Goal: Contribute content: Contribute content

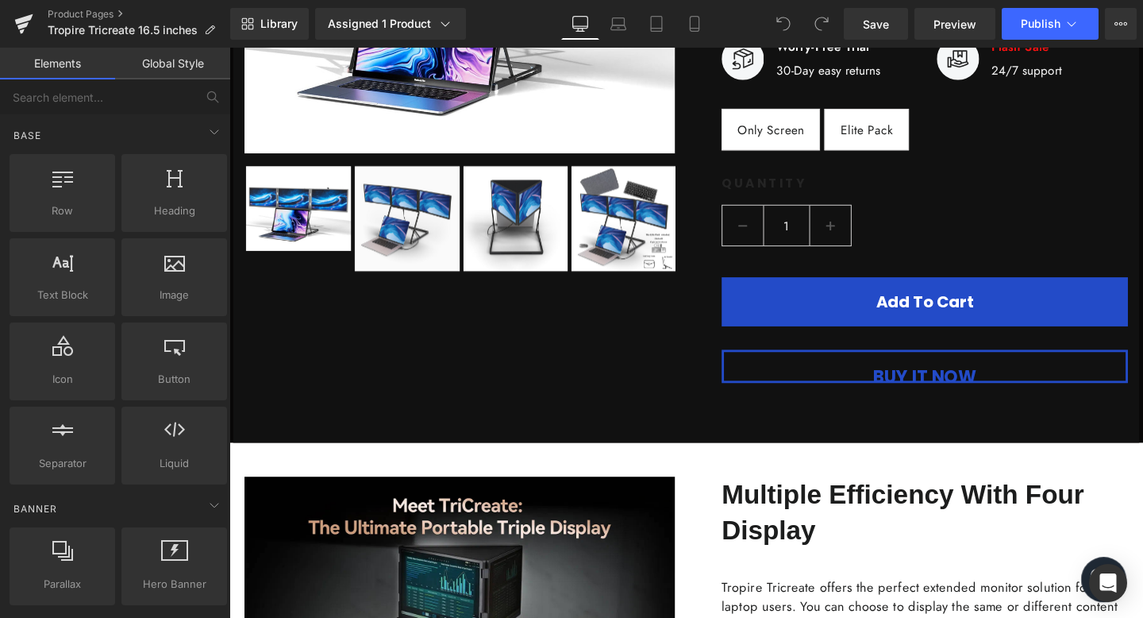
scroll to position [808, 0]
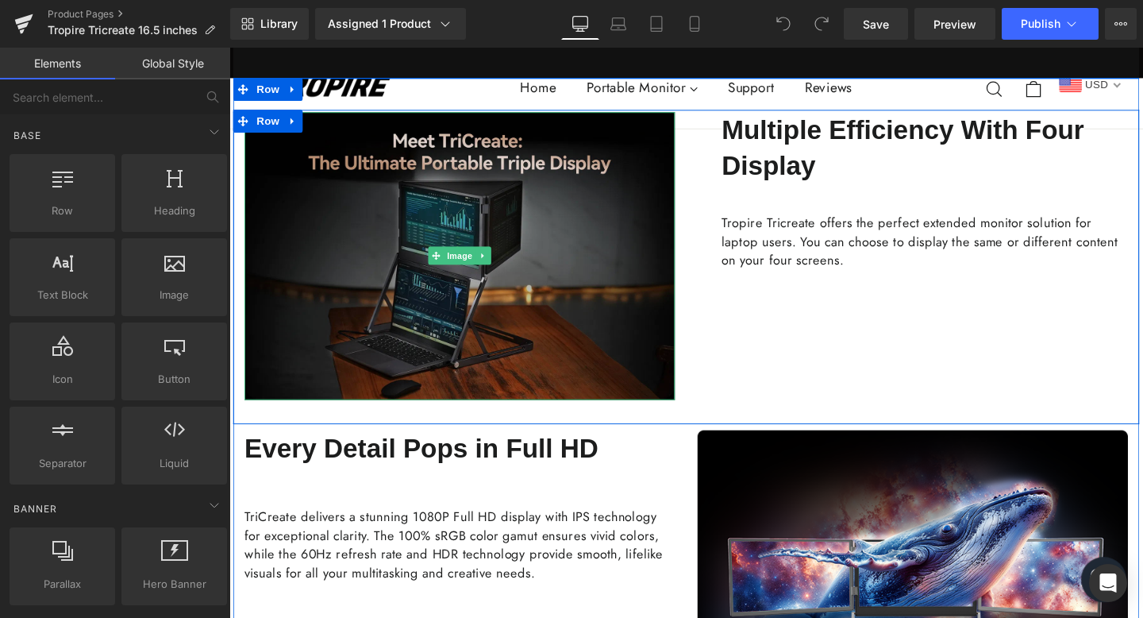
click at [601, 302] on img at bounding box center [471, 266] width 453 height 303
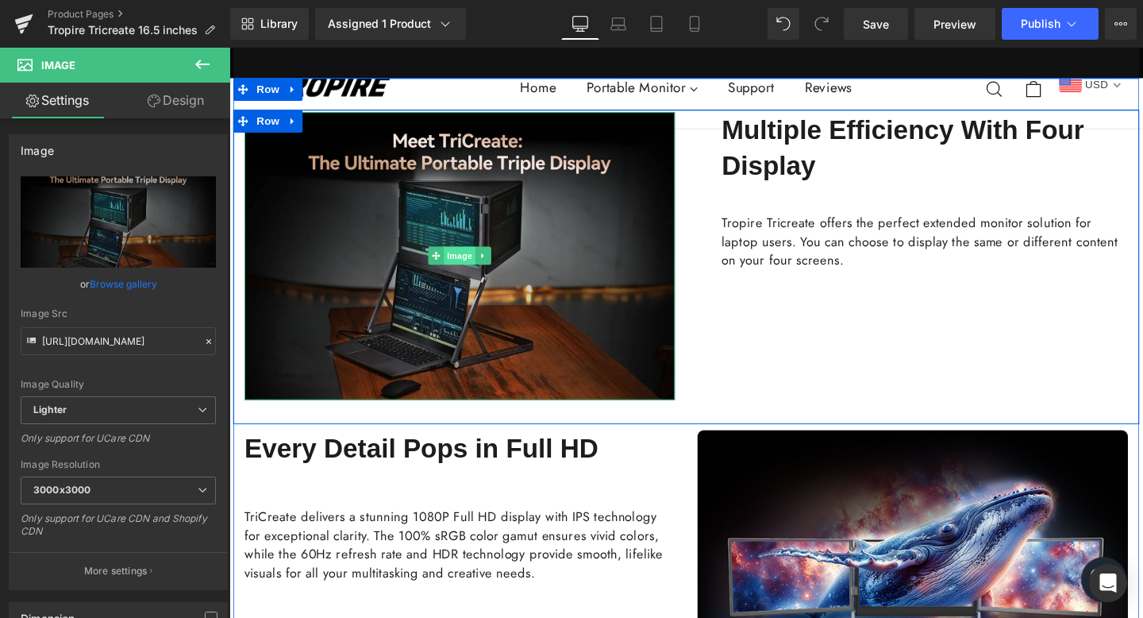
click at [461, 263] on span "Image" at bounding box center [471, 265] width 33 height 19
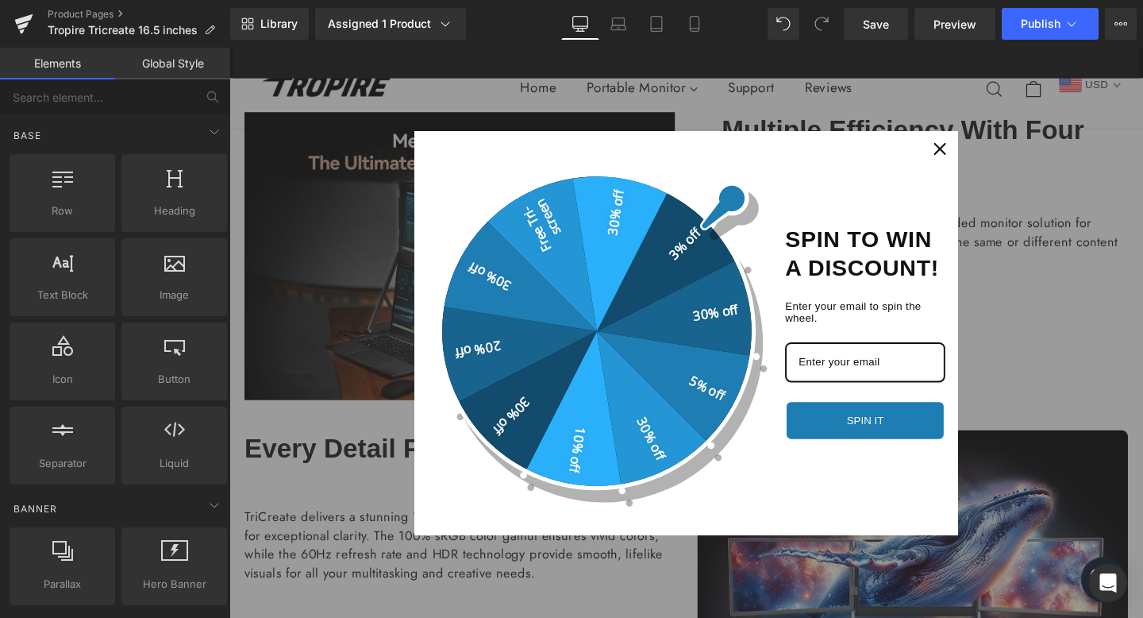
click at [974, 146] on div "Close" at bounding box center [976, 153] width 25 height 25
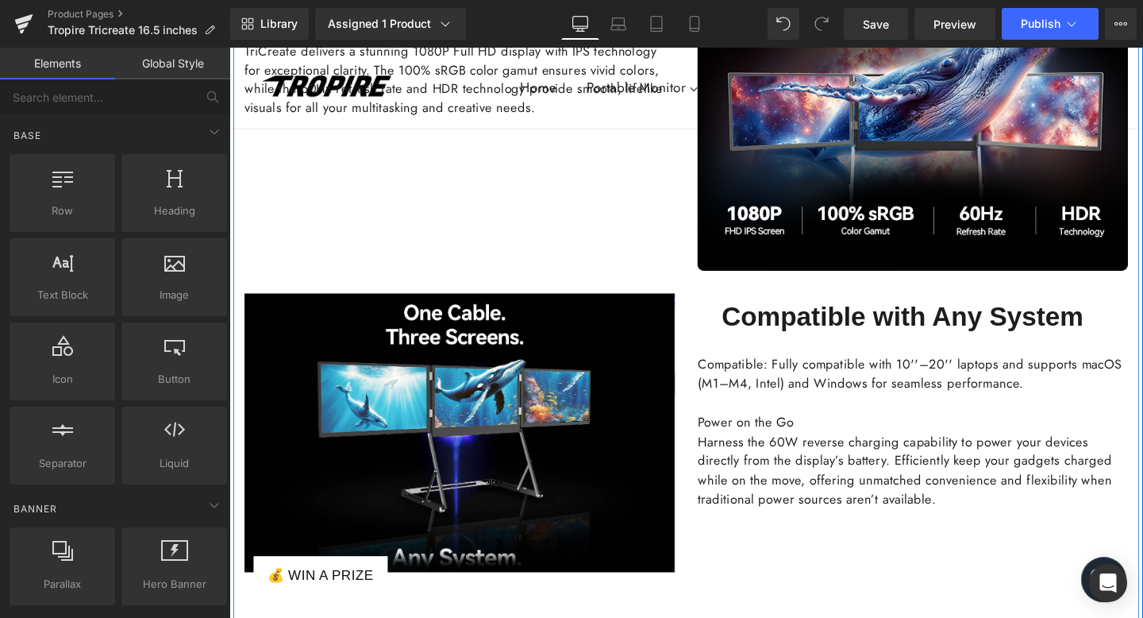
scroll to position [1412, 0]
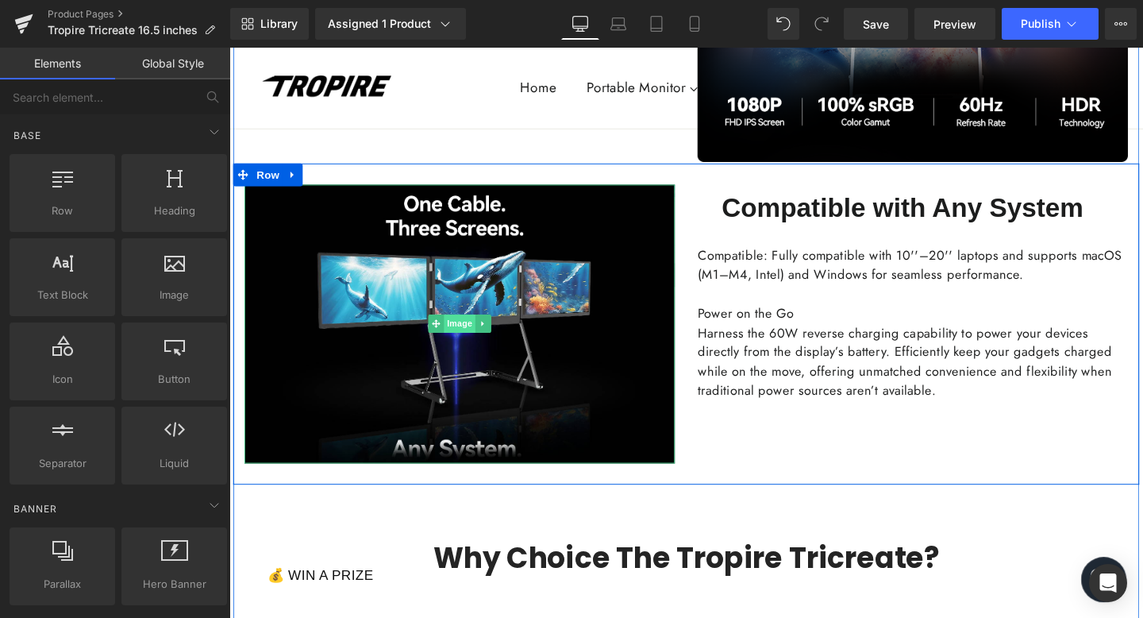
click at [468, 333] on span "Image" at bounding box center [471, 337] width 33 height 19
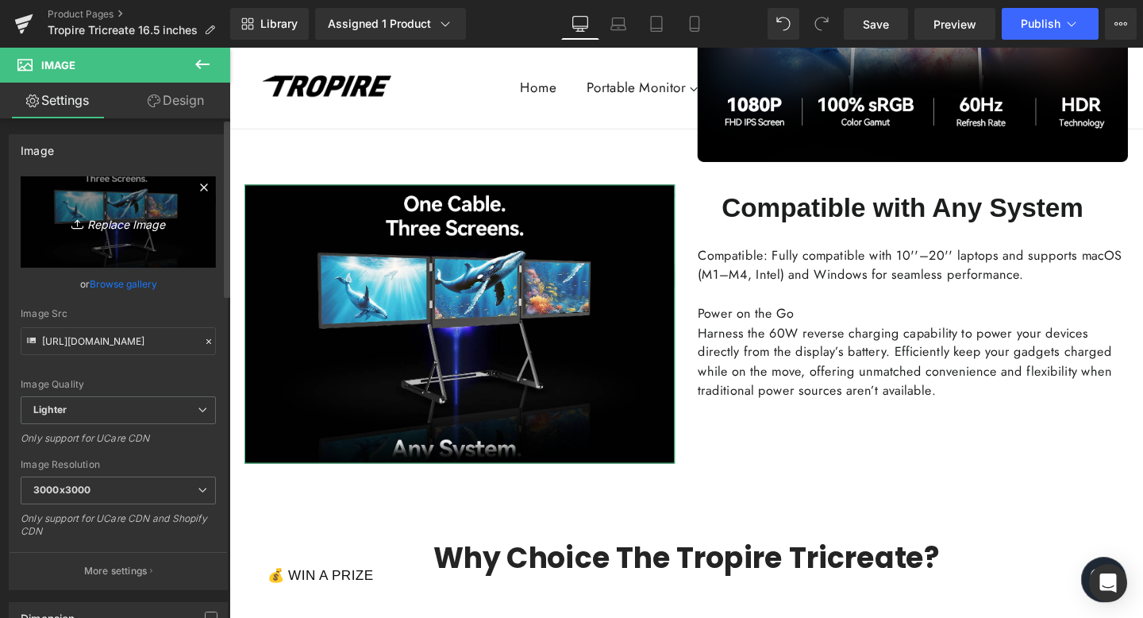
click at [109, 222] on icon "Replace Image" at bounding box center [118, 222] width 127 height 20
type input "C:\fakepath\0912 (1).gif"
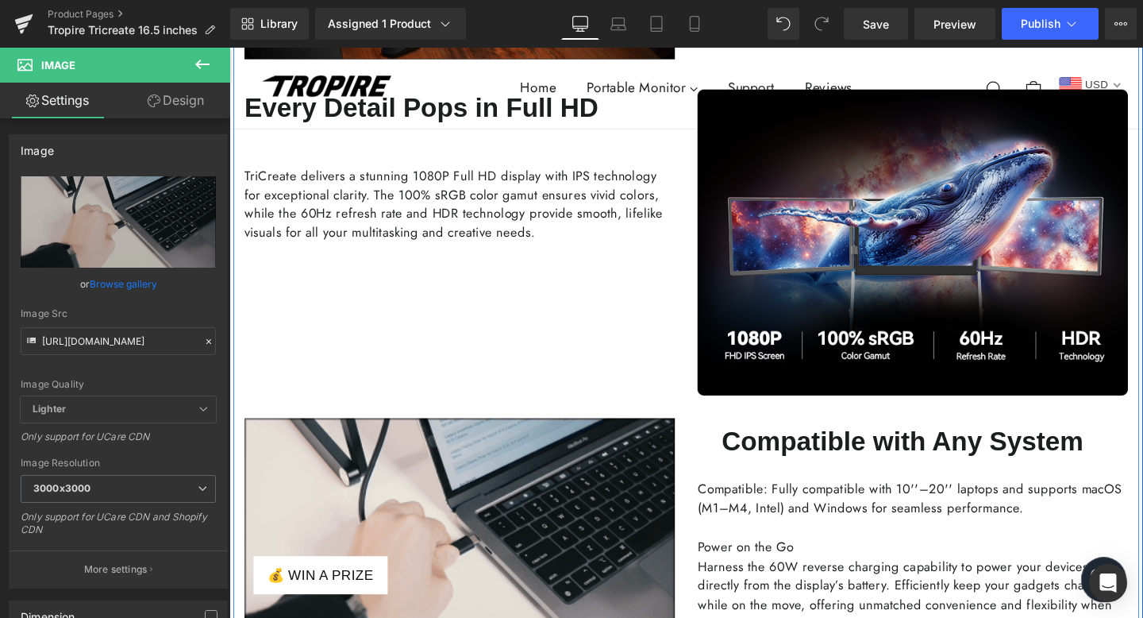
scroll to position [1269, 0]
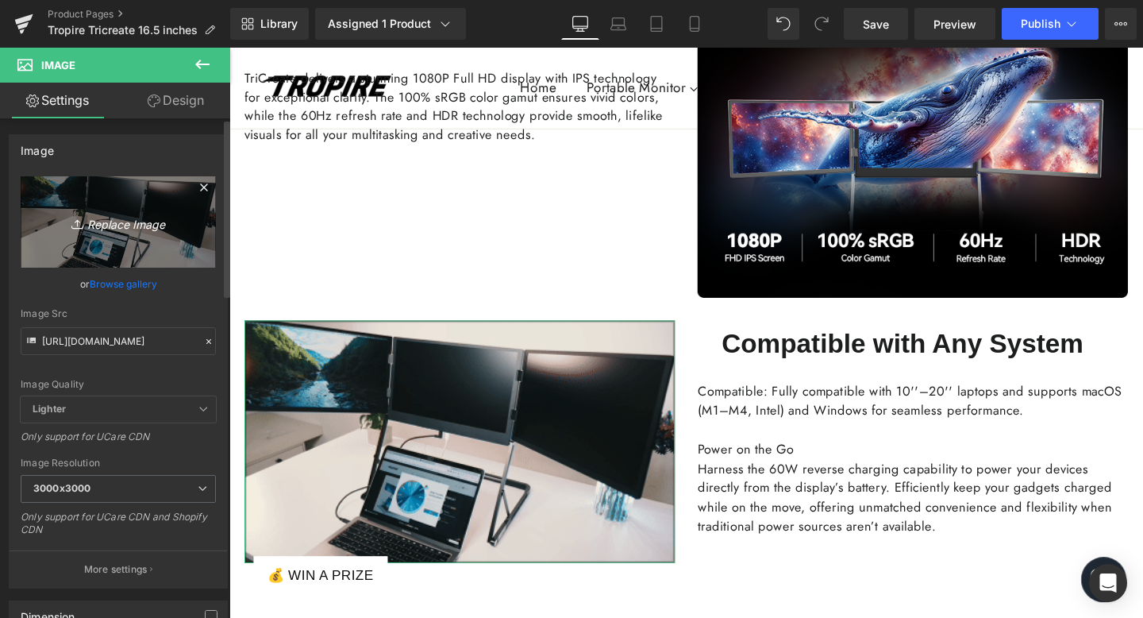
click at [107, 226] on icon "Replace Image" at bounding box center [118, 222] width 127 height 20
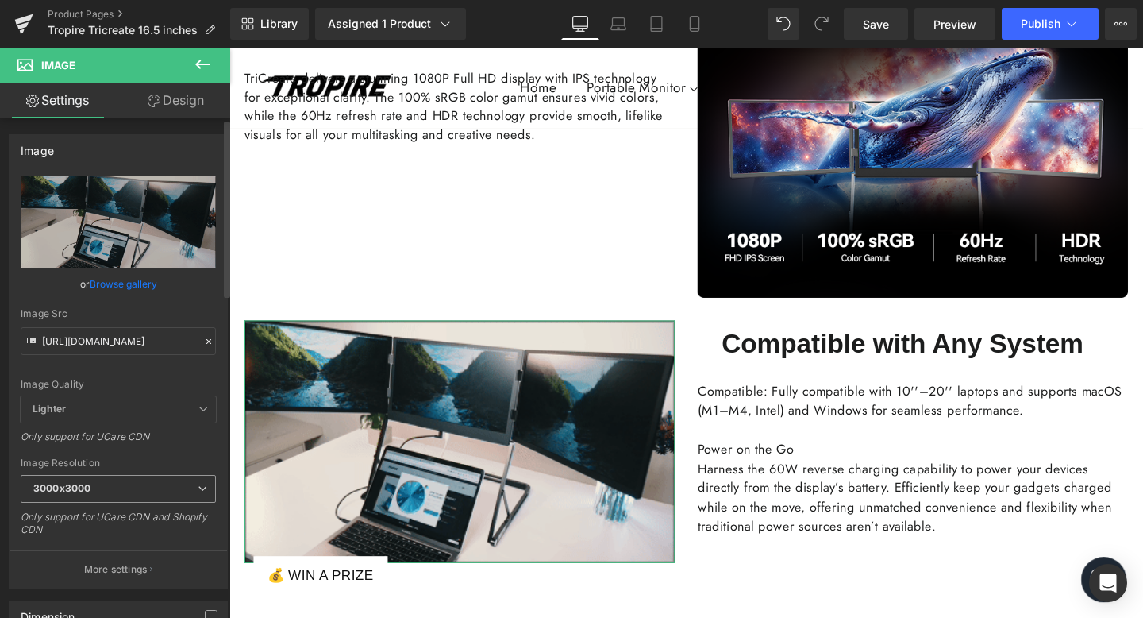
click at [125, 496] on span "3000x3000" at bounding box center [118, 489] width 195 height 28
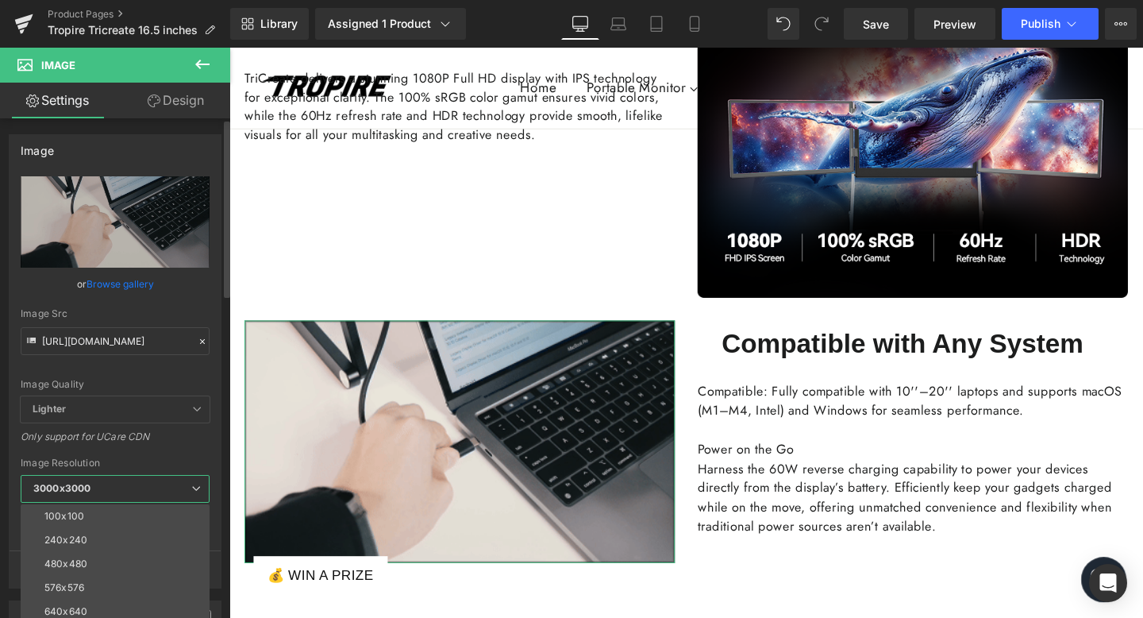
click at [129, 454] on div "https://ucarecdn.com/f93ad7d3-e1a8-48da-bcf4-8336f8944806/-/format/auto/-/previ…" at bounding box center [115, 381] width 211 height 411
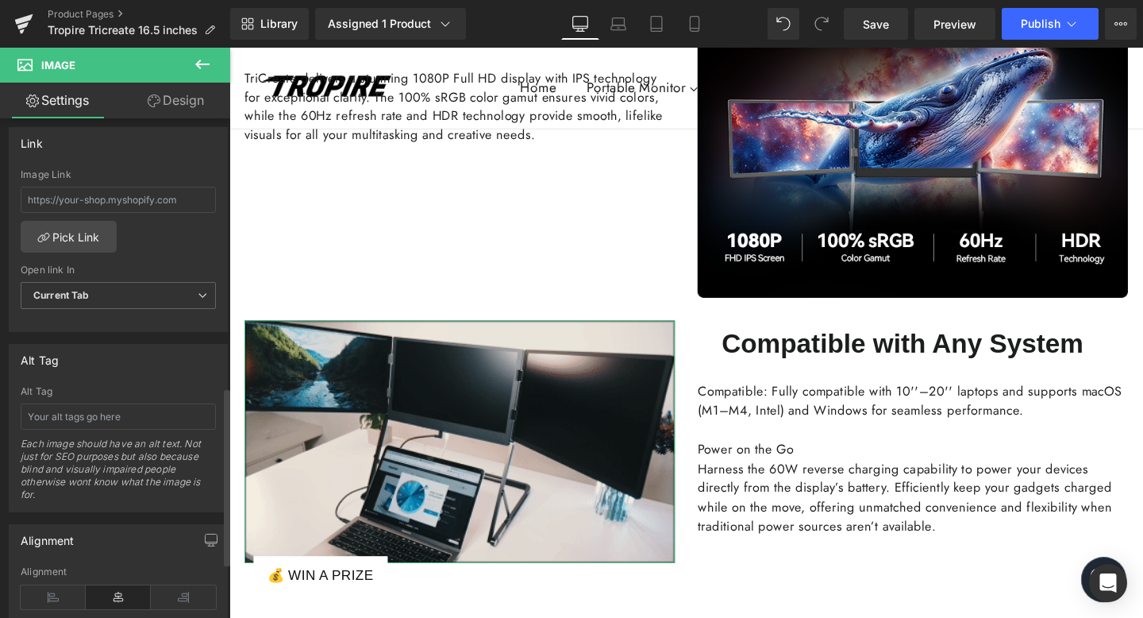
scroll to position [753, 0]
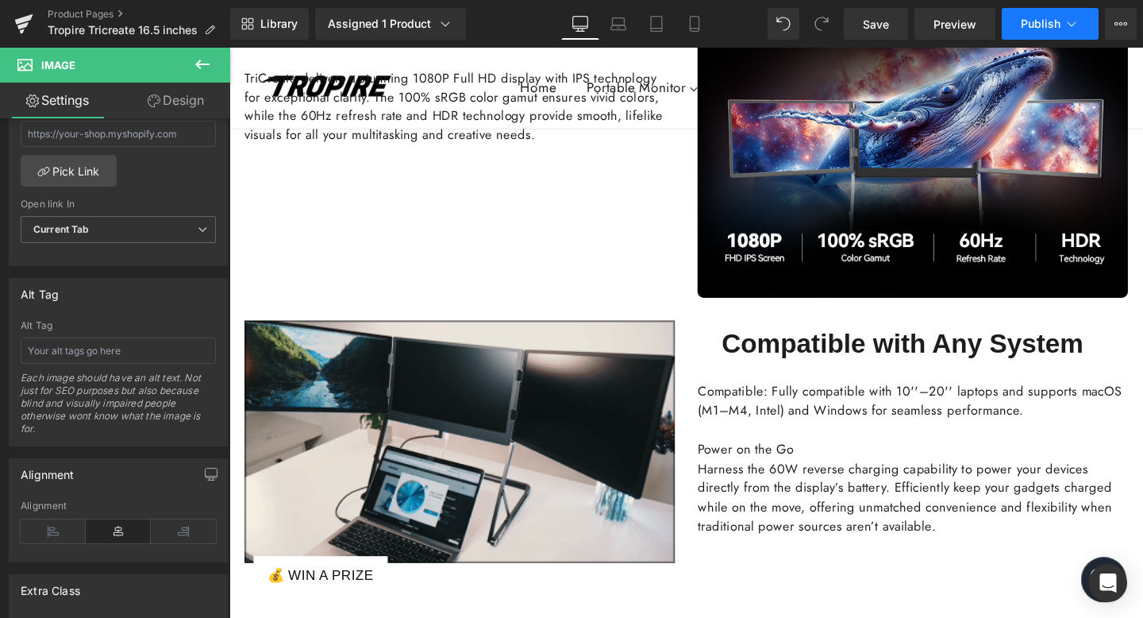
click at [1032, 23] on span "Publish" at bounding box center [1041, 23] width 40 height 13
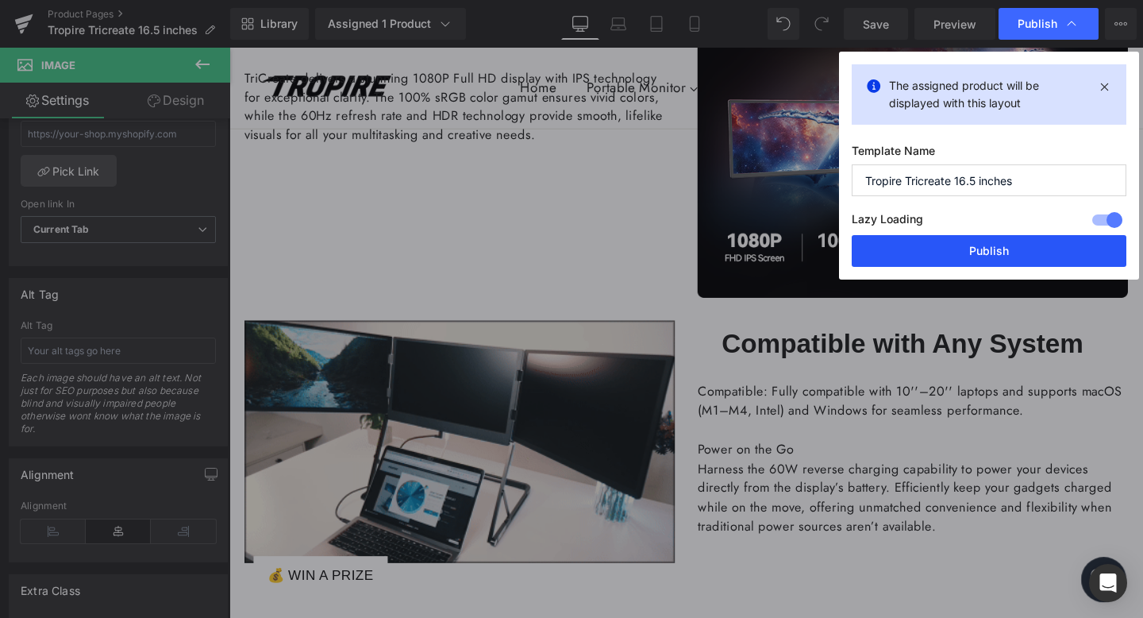
click at [1001, 255] on button "Publish" at bounding box center [989, 251] width 275 height 32
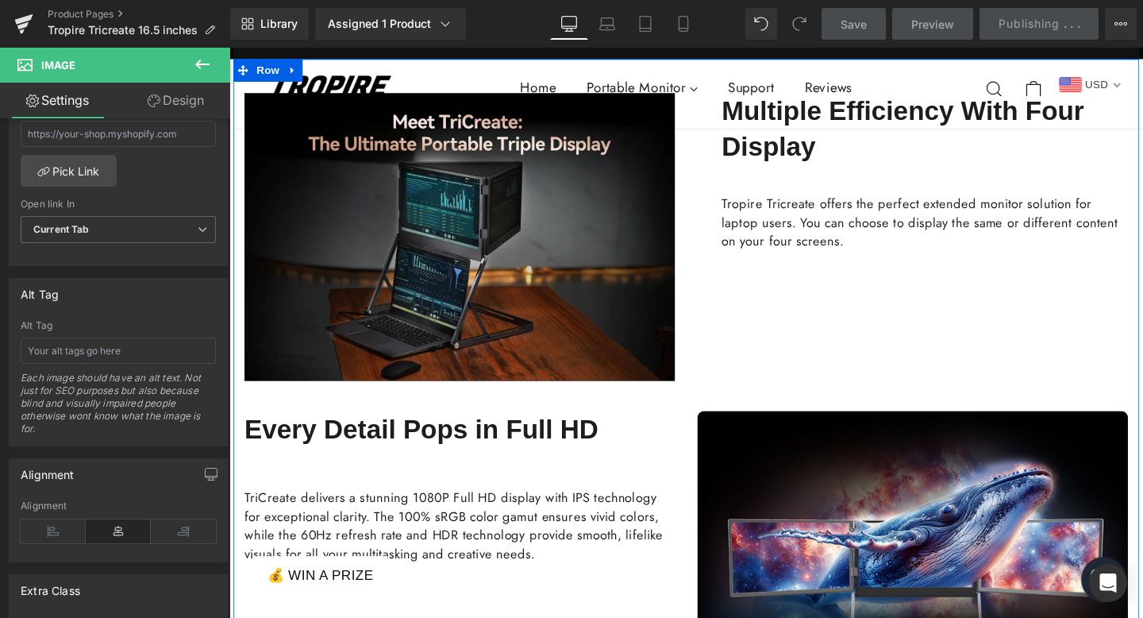
scroll to position [772, 0]
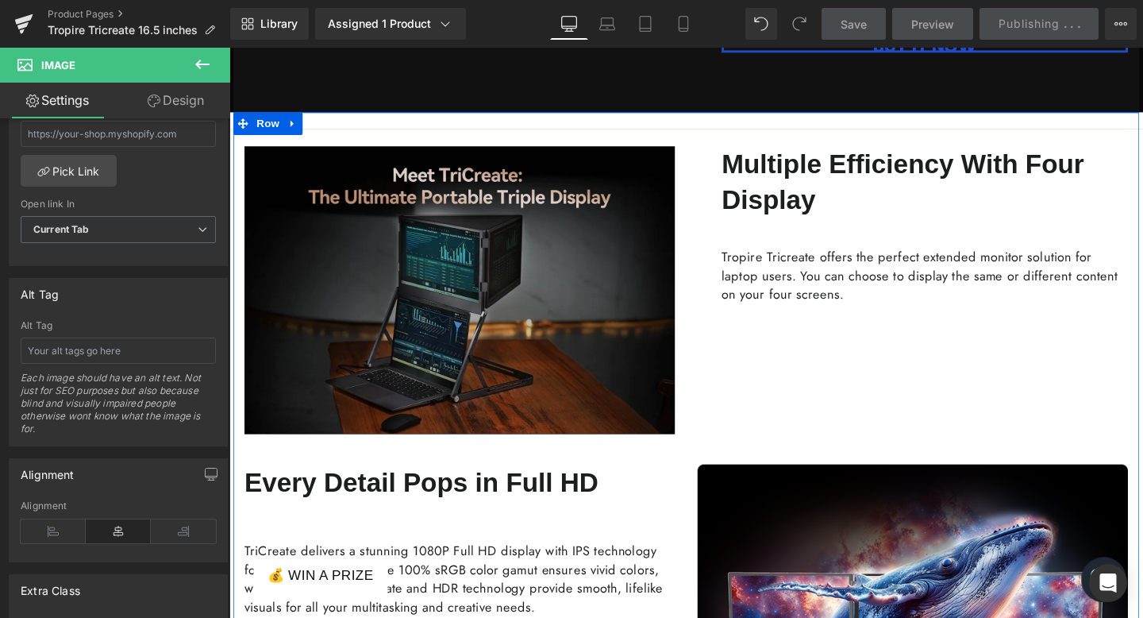
click at [480, 309] on div "Image" at bounding box center [471, 303] width 453 height 303
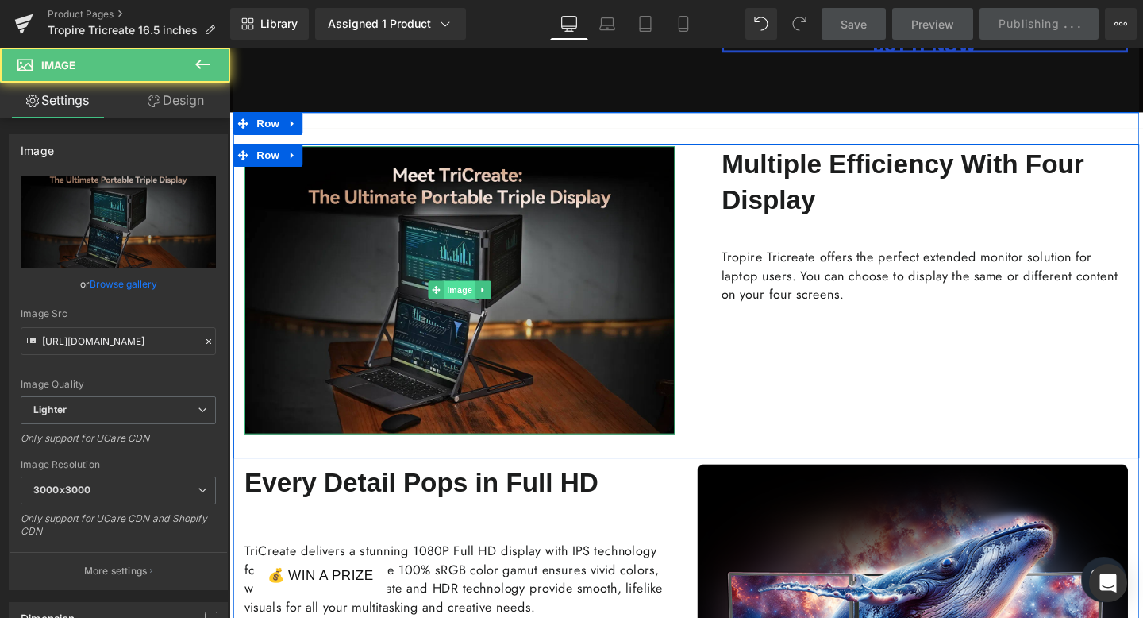
click at [479, 303] on span "Image" at bounding box center [471, 302] width 33 height 19
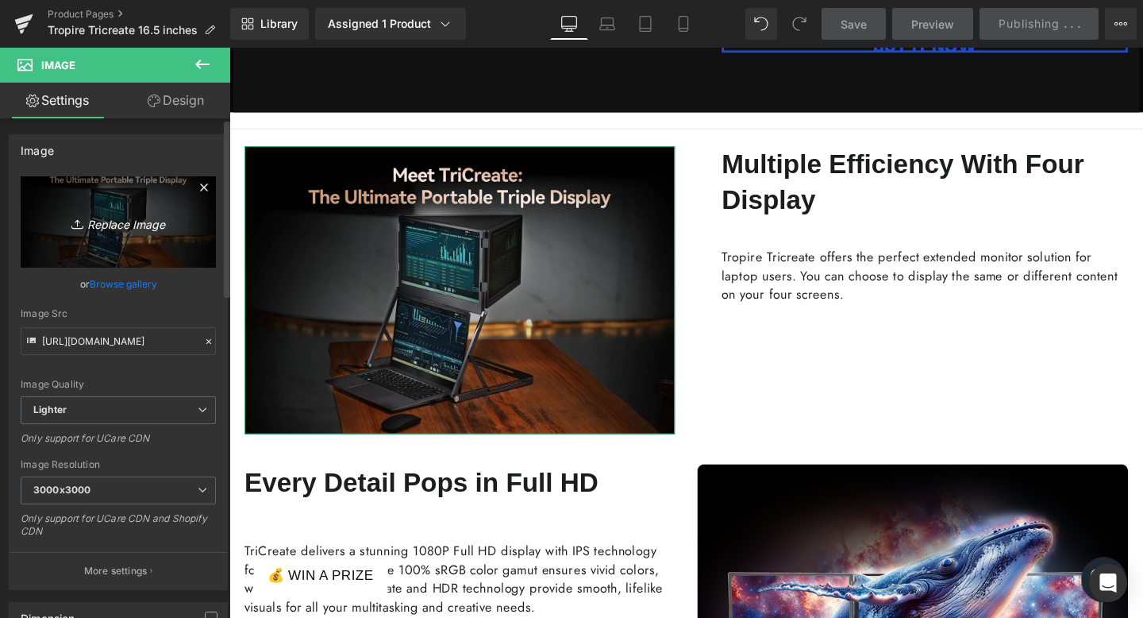
click at [106, 231] on icon "Replace Image" at bounding box center [118, 222] width 127 height 20
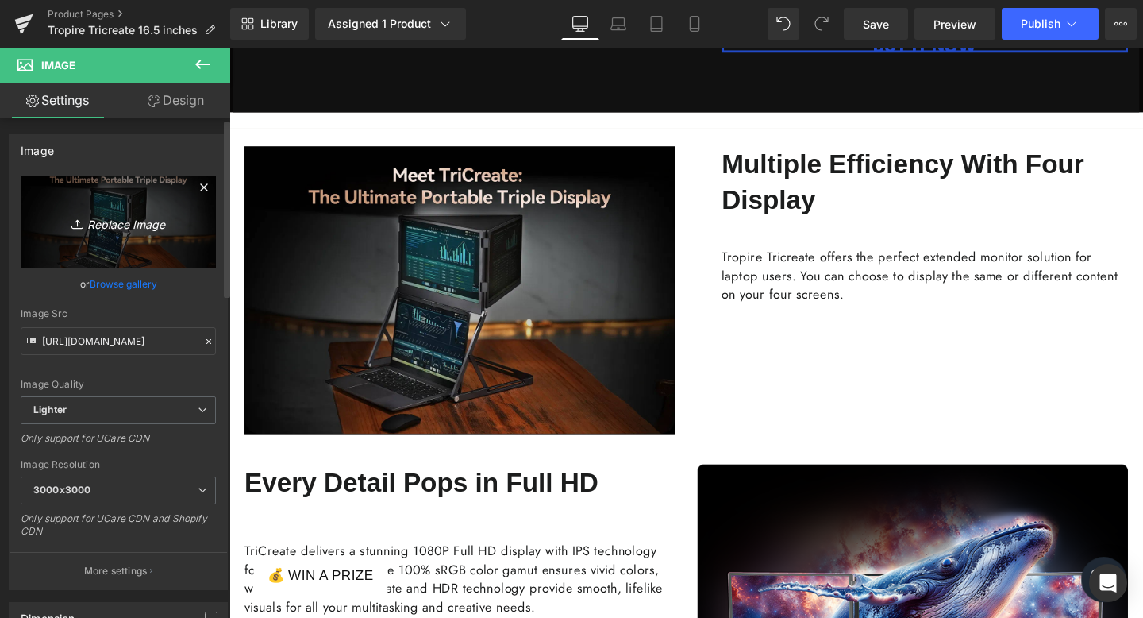
type input "C:\fakepath\0912 (1)(1).gif"
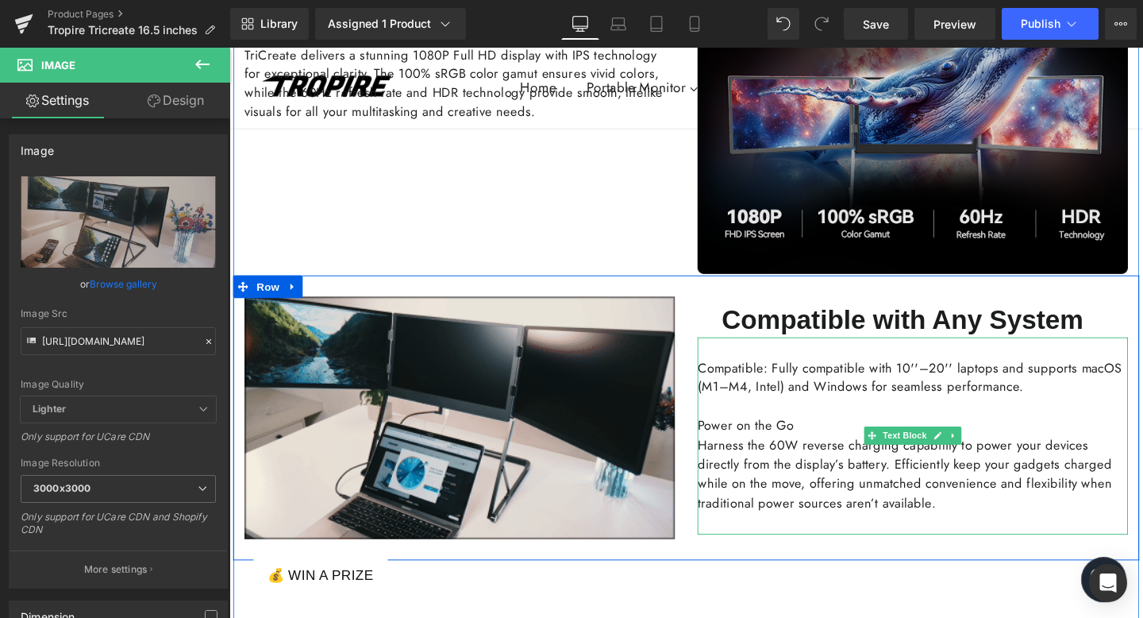
scroll to position [956, 0]
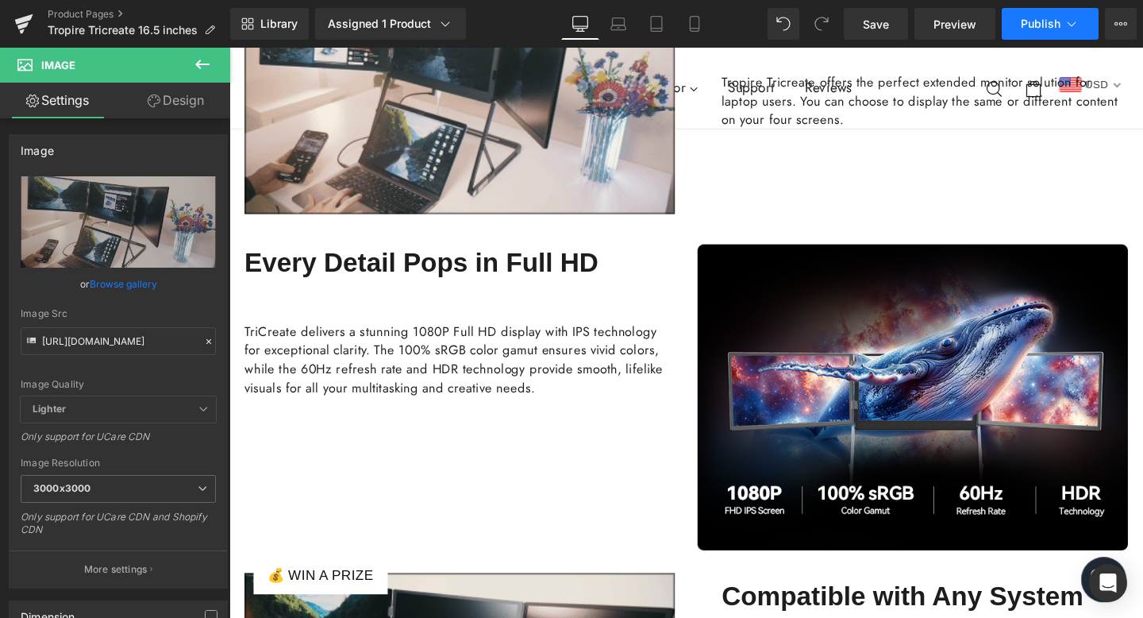
click at [1031, 30] on span "Publish" at bounding box center [1041, 23] width 40 height 13
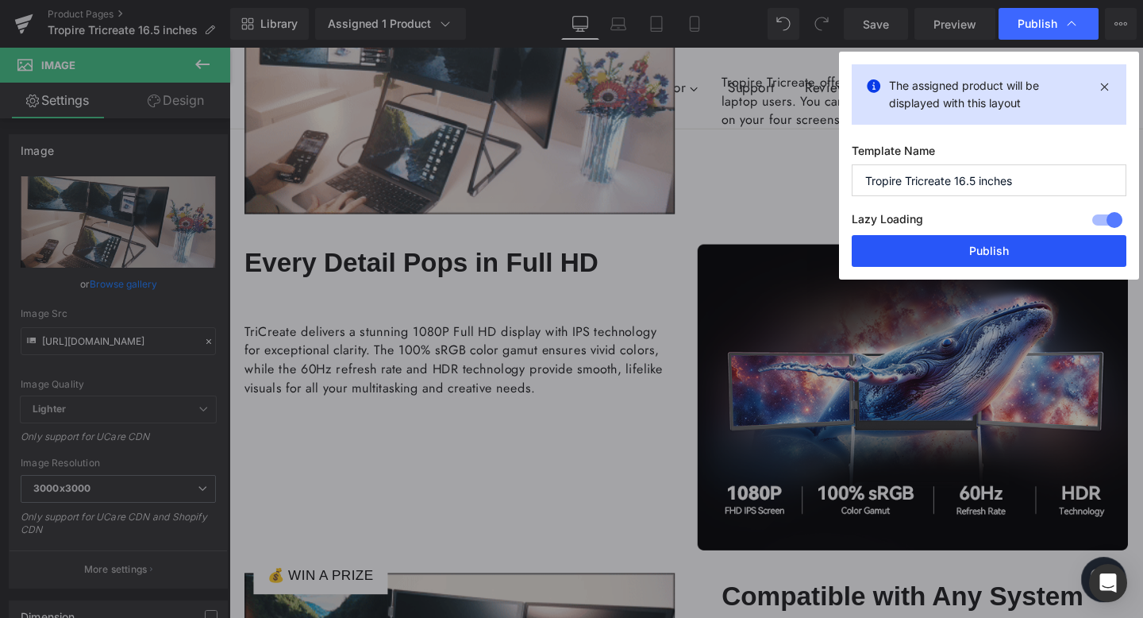
click at [1009, 261] on button "Publish" at bounding box center [989, 251] width 275 height 32
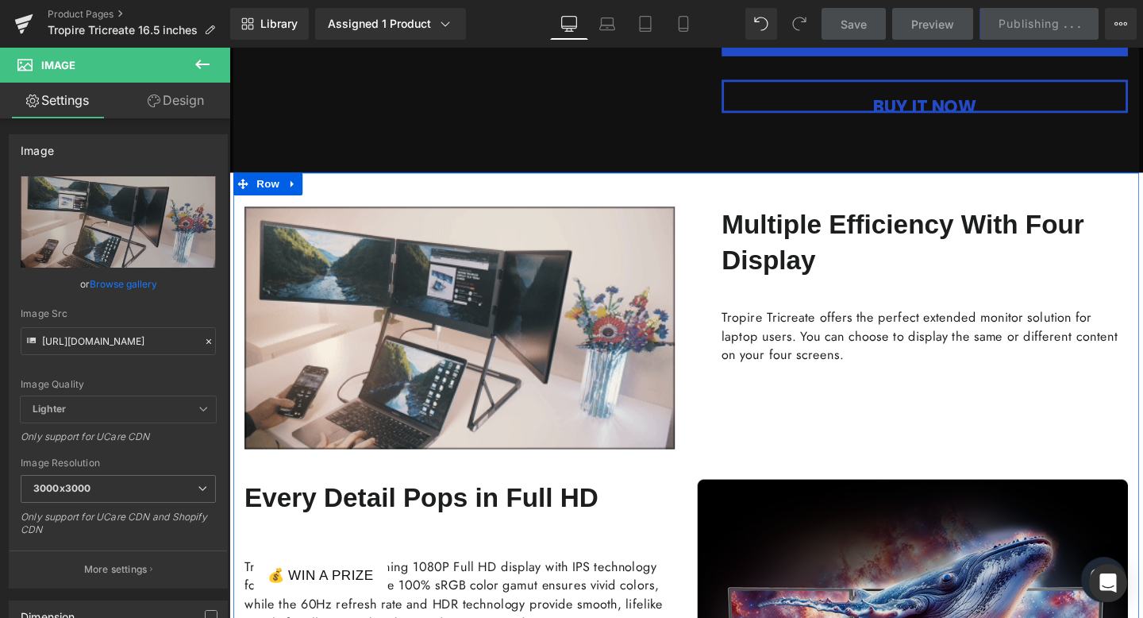
scroll to position [654, 0]
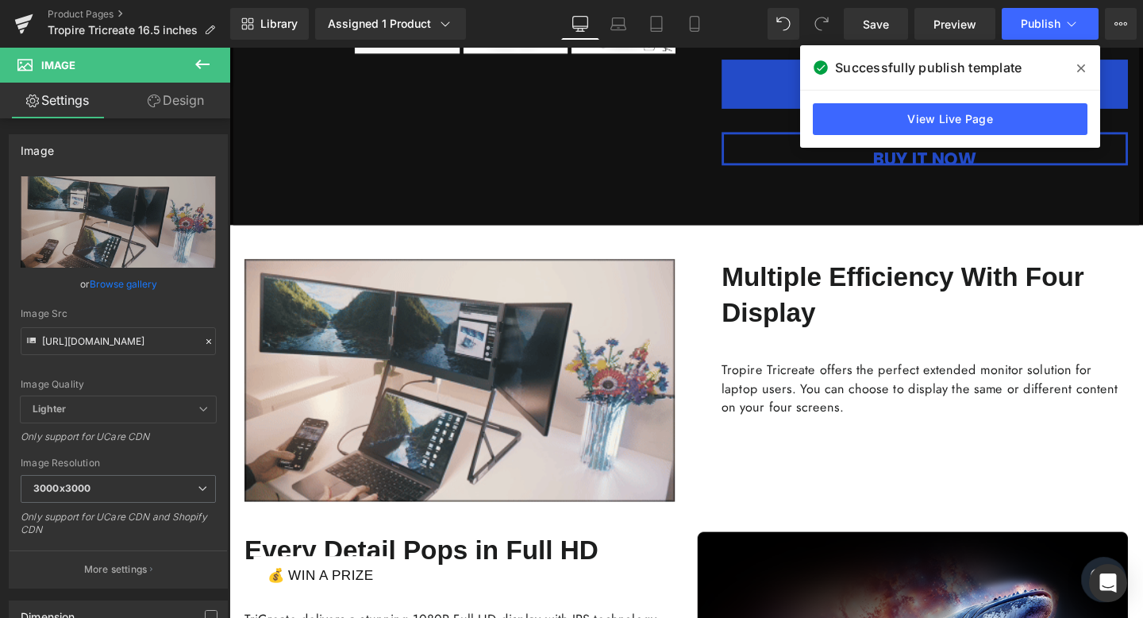
click at [1088, 64] on span at bounding box center [1081, 68] width 25 height 25
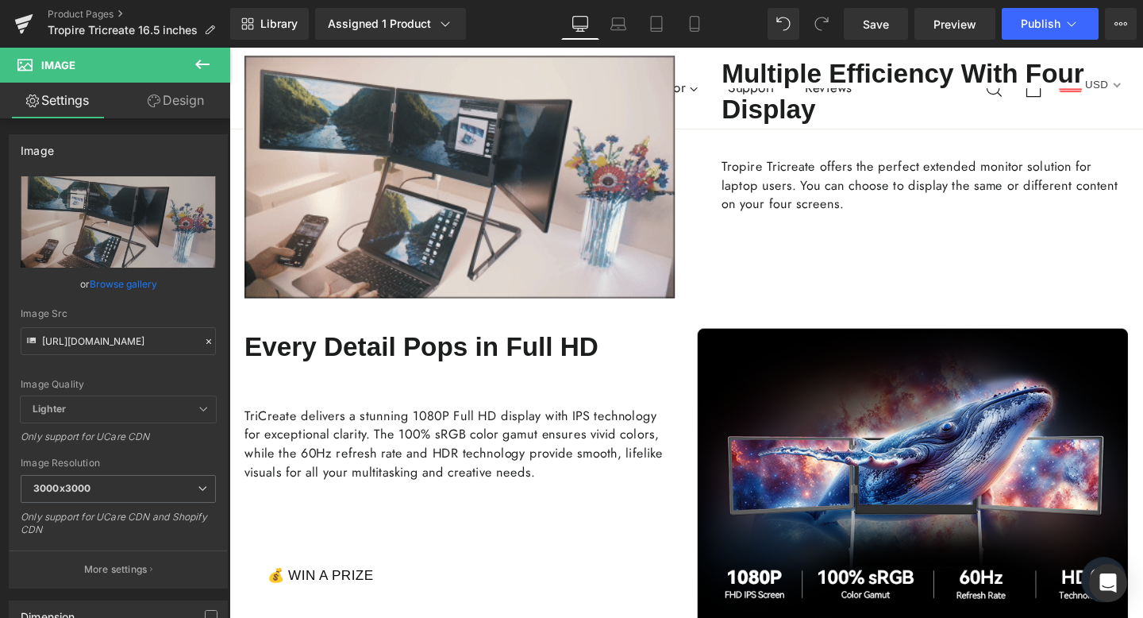
scroll to position [881, 0]
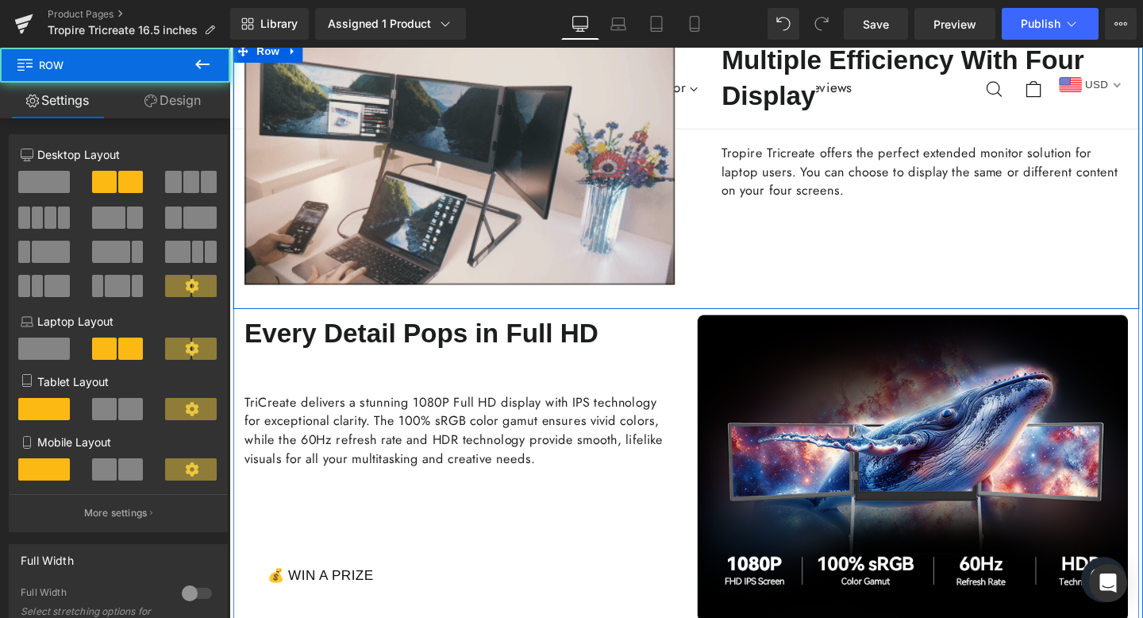
click at [908, 278] on div "Multiple Efficiency With Four Display Text Block Tropire Tricreate offers the p…" at bounding box center [948, 169] width 476 height 255
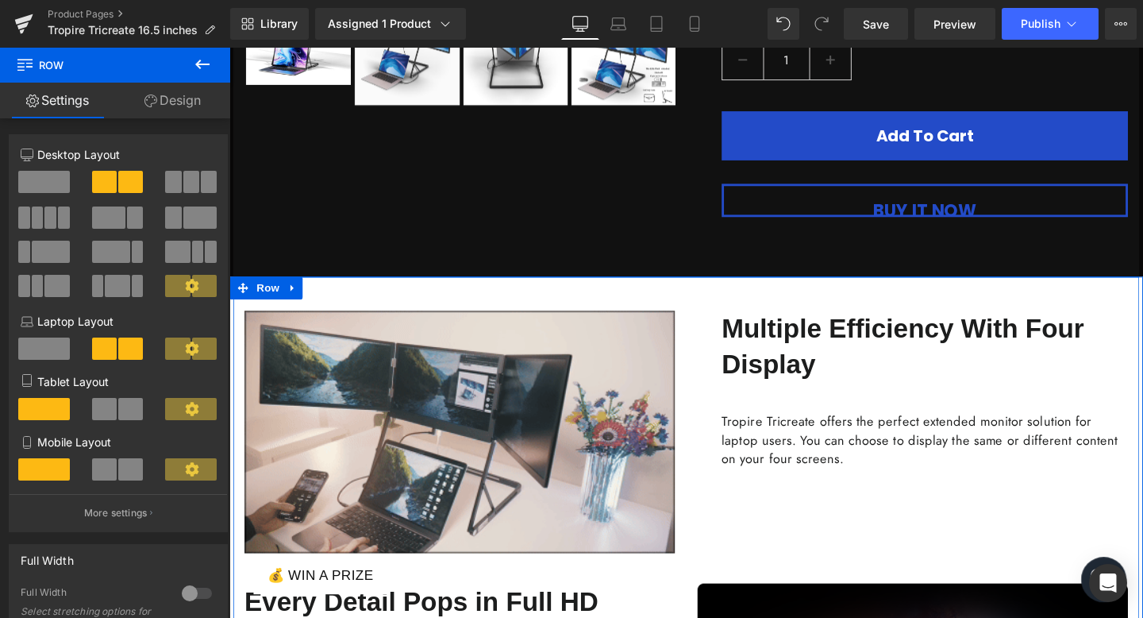
scroll to position [399, 0]
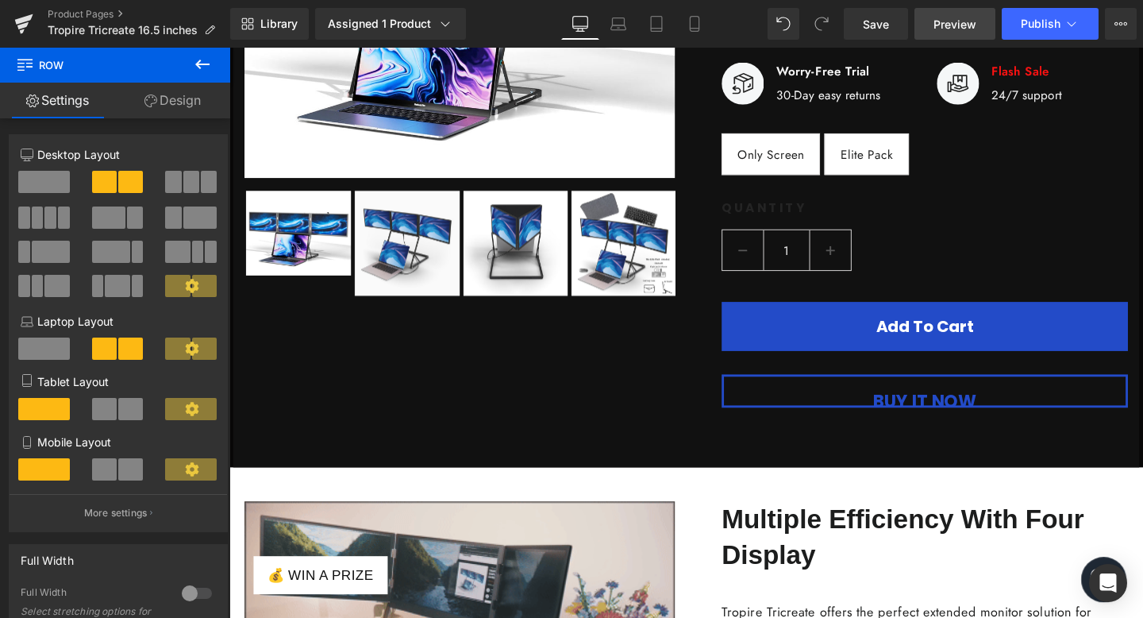
click at [951, 22] on span "Preview" at bounding box center [955, 24] width 43 height 17
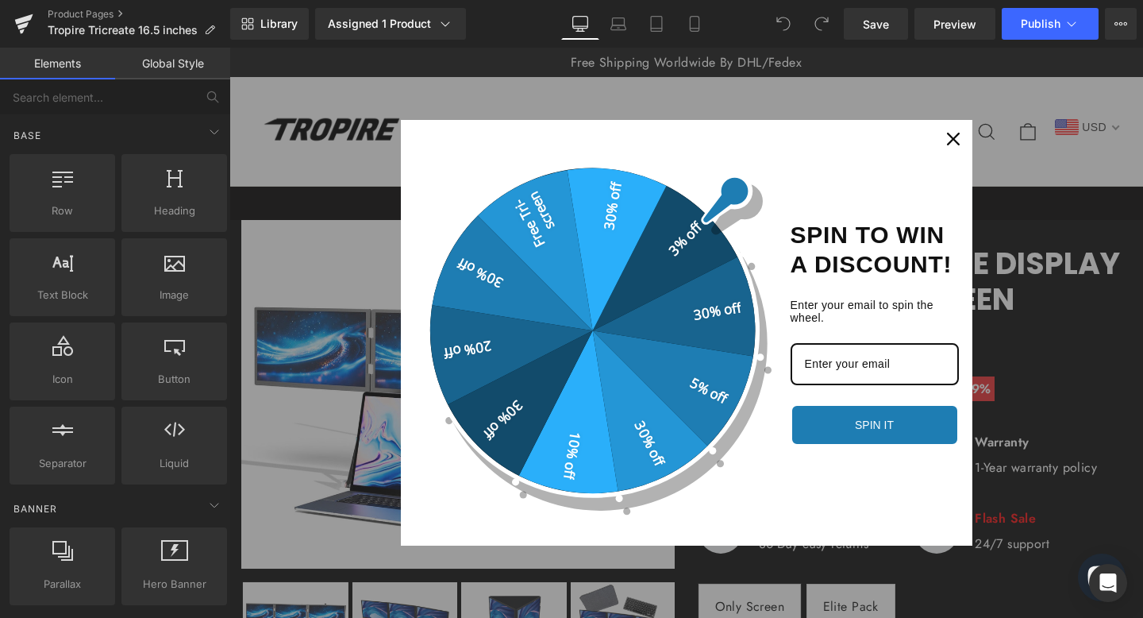
click at [950, 138] on icon "close icon" at bounding box center [953, 139] width 13 height 13
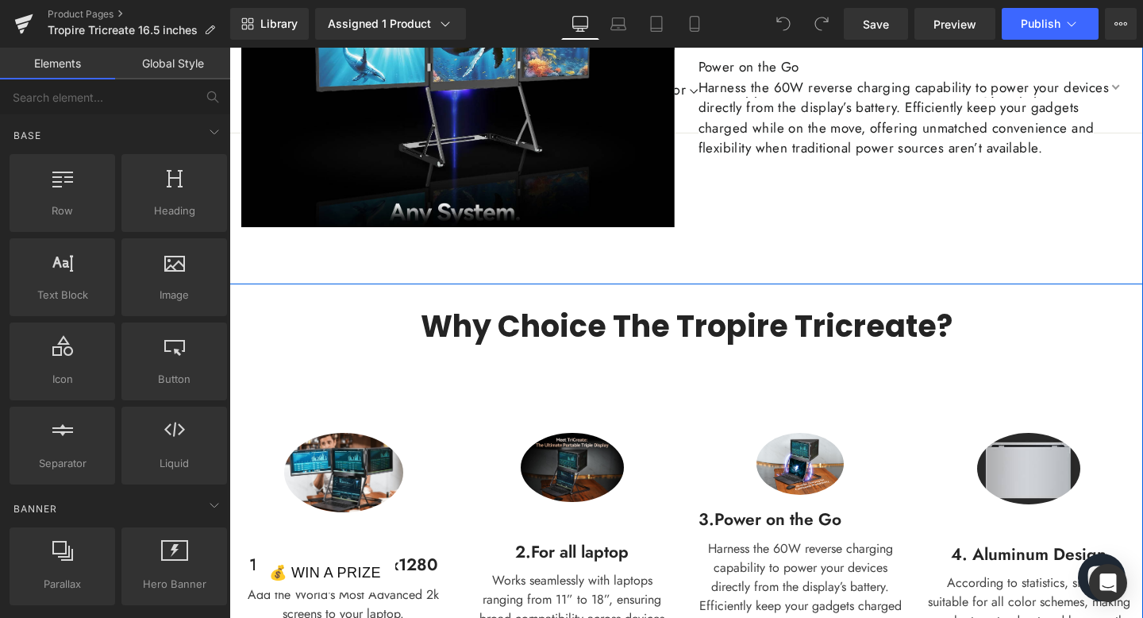
scroll to position [2037, 0]
